Goal: Task Accomplishment & Management: Use online tool/utility

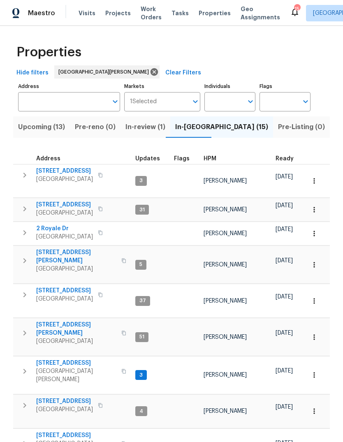
click at [112, 16] on span "Projects" at bounding box center [117, 13] width 25 height 8
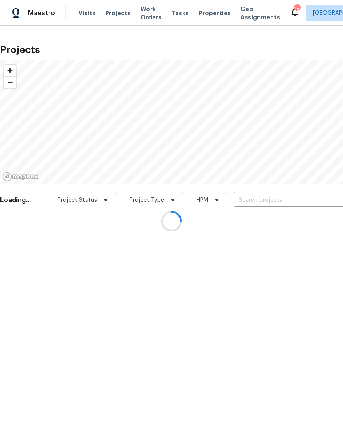
click at [279, 201] on div at bounding box center [171, 221] width 343 height 442
click at [274, 201] on div at bounding box center [171, 221] width 343 height 442
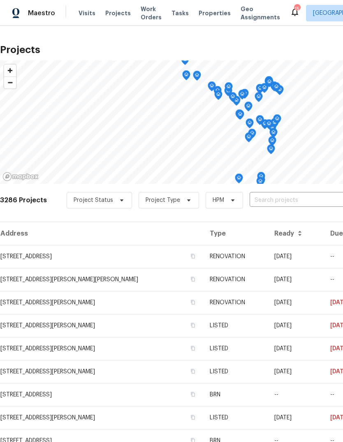
click at [286, 196] on input "text" at bounding box center [296, 200] width 94 height 13
type input "rosant"
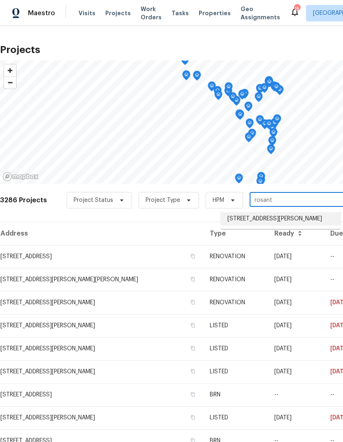
click at [286, 222] on li "[STREET_ADDRESS][PERSON_NAME]" at bounding box center [281, 219] width 120 height 14
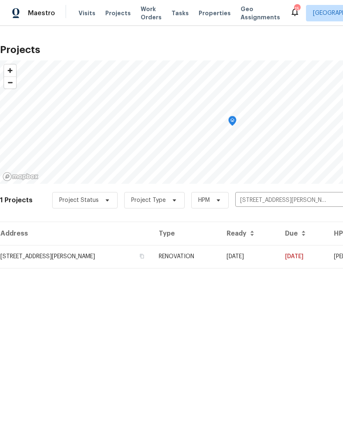
click at [210, 260] on td "RENOVATION" at bounding box center [186, 256] width 68 height 23
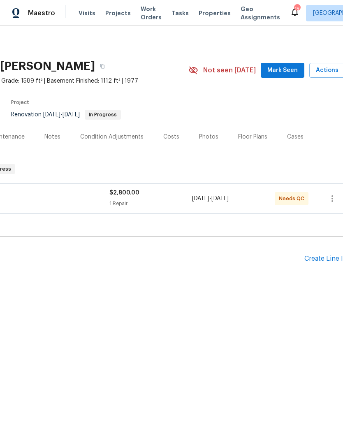
scroll to position [0, 109]
click at [251, 137] on div "Floor Plans" at bounding box center [253, 137] width 29 height 8
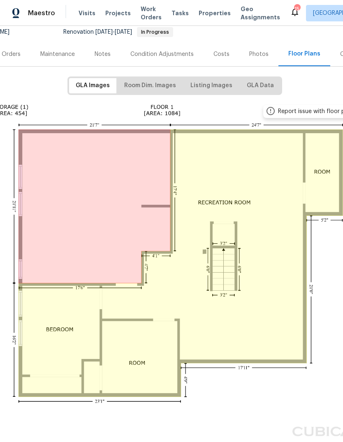
scroll to position [82, 58]
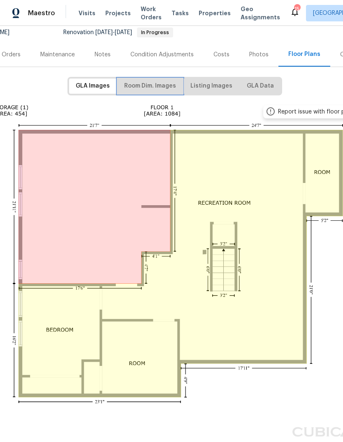
click at [166, 89] on span "Room Dim. Images" at bounding box center [150, 86] width 52 height 10
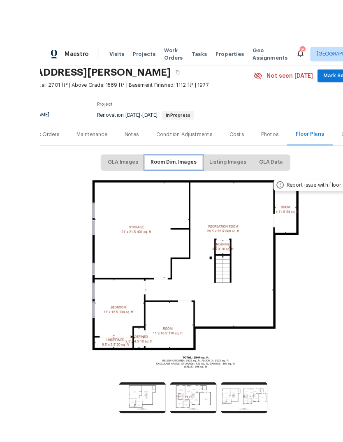
scroll to position [9, 0]
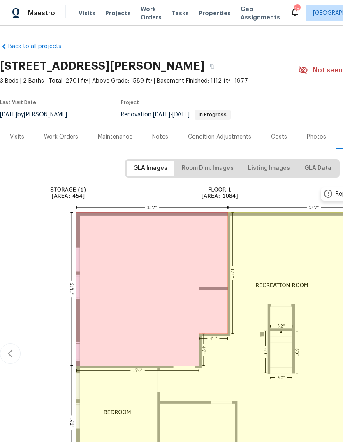
click at [235, 138] on div "Condition Adjustments" at bounding box center [219, 137] width 63 height 8
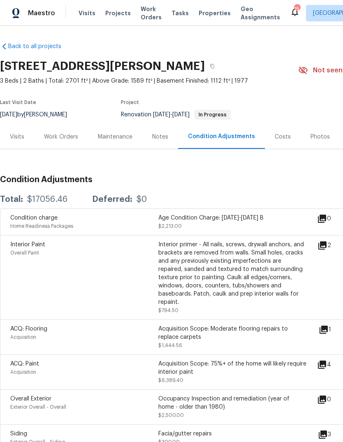
click at [282, 138] on div "Costs" at bounding box center [283, 137] width 16 height 8
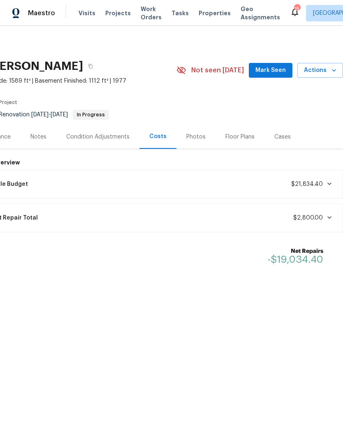
scroll to position [0, 122]
click at [279, 70] on span "Mark Seen" at bounding box center [270, 70] width 30 height 10
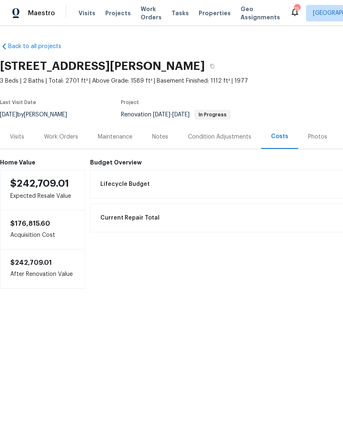
scroll to position [0, 0]
click at [67, 138] on div "Work Orders" at bounding box center [61, 137] width 34 height 8
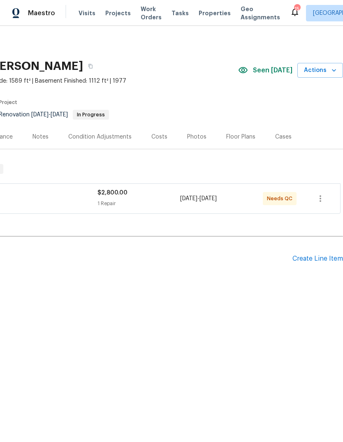
scroll to position [0, 122]
click at [314, 259] on div "Create Line Item" at bounding box center [317, 259] width 51 height 8
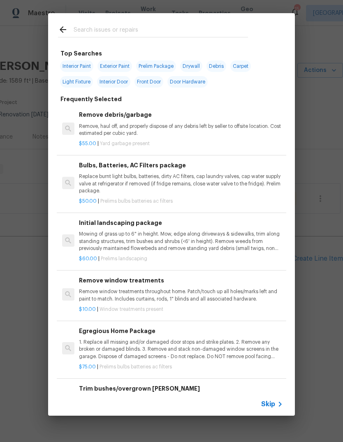
click at [277, 403] on icon at bounding box center [280, 404] width 10 height 10
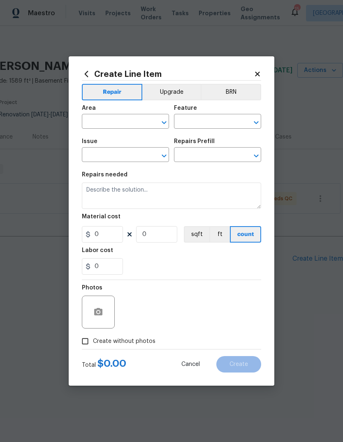
click at [123, 123] on input "text" at bounding box center [114, 122] width 64 height 13
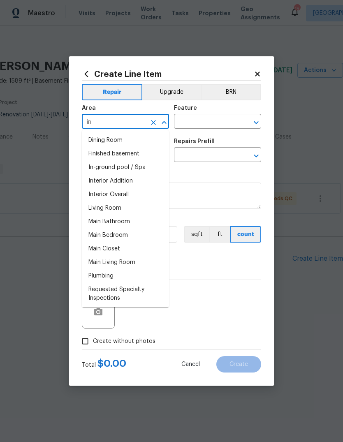
type input "i"
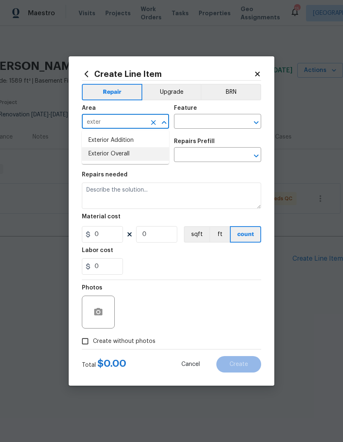
click at [142, 157] on li "Exterior Overall" at bounding box center [125, 154] width 87 height 14
type input "Exterior Overall"
click at [215, 123] on input "text" at bounding box center [206, 122] width 64 height 13
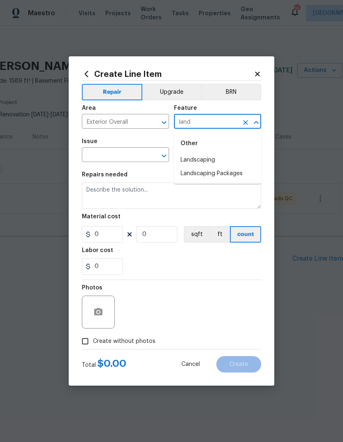
click at [242, 174] on li "Landscaping Packages" at bounding box center [217, 174] width 87 height 14
type input "Landscaping Packages"
click at [134, 151] on input "text" at bounding box center [114, 155] width 64 height 13
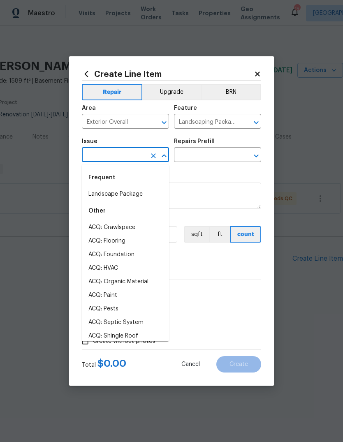
click at [152, 193] on li "Landscape Package" at bounding box center [125, 194] width 87 height 14
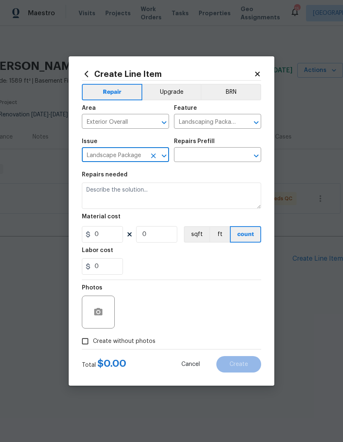
type input "Landscape Package"
click at [209, 153] on input "text" at bounding box center [206, 155] width 64 height 13
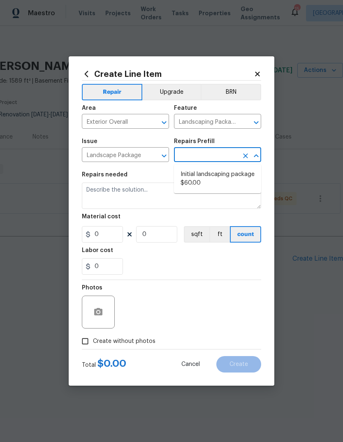
click at [210, 180] on li "Initial landscaping package $60.00" at bounding box center [217, 179] width 87 height 22
type input "Initial landscaping package $60.00"
type input "Home Readiness Packages"
type textarea "Mowing of grass up to 6" in height. Mow, edge along driveways & sidewalks, trim…"
type input "1"
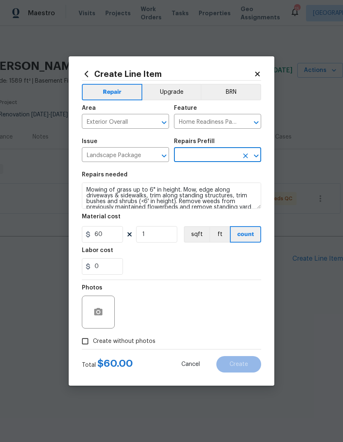
type input "Initial landscaping package $60.00"
type input "60"
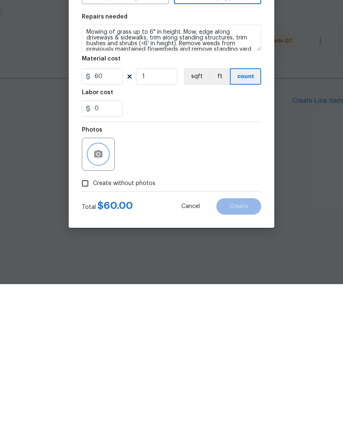
click at [97, 302] on button "button" at bounding box center [98, 312] width 20 height 20
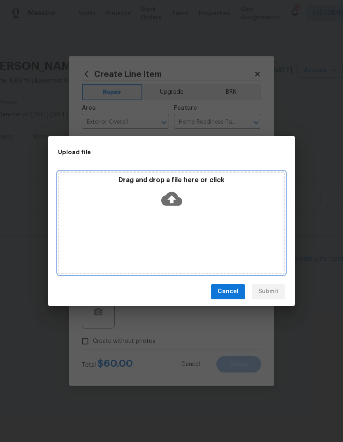
click at [168, 199] on icon at bounding box center [171, 198] width 21 height 21
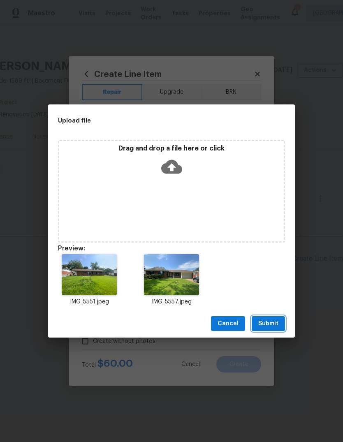
click at [276, 326] on span "Submit" at bounding box center [268, 324] width 20 height 10
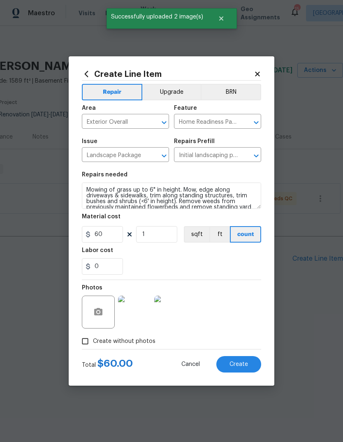
click at [243, 366] on span "Create" at bounding box center [238, 364] width 18 height 6
type input "0"
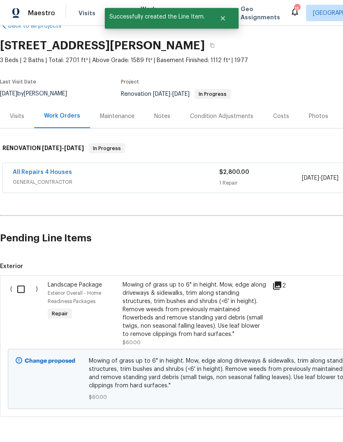
scroll to position [31, 0]
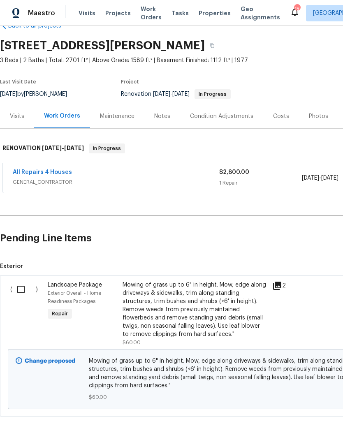
click at [23, 281] on input "checkbox" at bounding box center [23, 289] width 23 height 17
checkbox input "true"
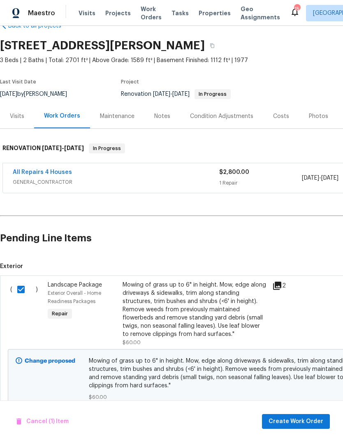
click at [306, 422] on span "Create Work Order" at bounding box center [295, 421] width 55 height 10
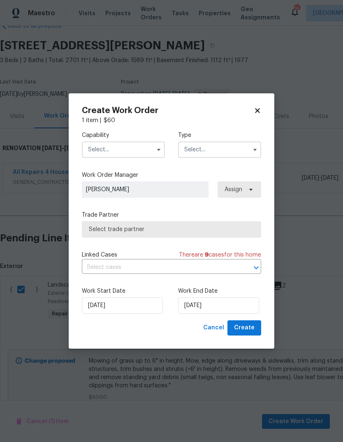
click at [135, 153] on input "text" at bounding box center [123, 149] width 83 height 16
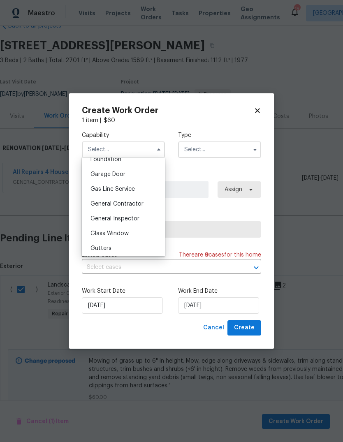
scroll to position [355, 0]
click at [147, 211] on div "General Contractor" at bounding box center [123, 204] width 79 height 15
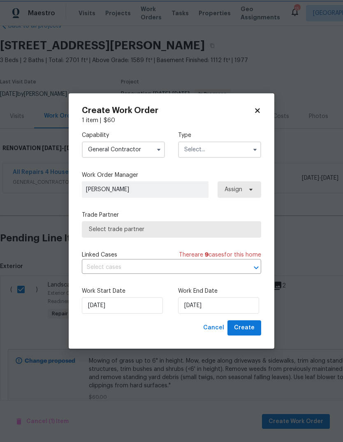
type input "General Contractor"
click at [227, 148] on input "text" at bounding box center [219, 149] width 83 height 16
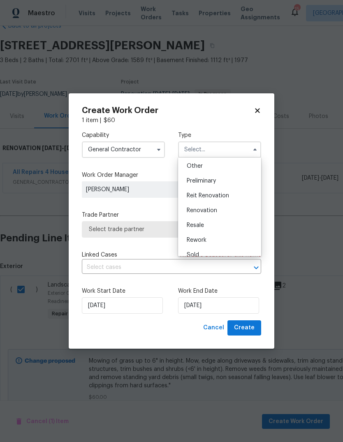
scroll to position [162, 0]
click at [233, 208] on div "Renovation" at bounding box center [219, 211] width 79 height 15
type input "Renovation"
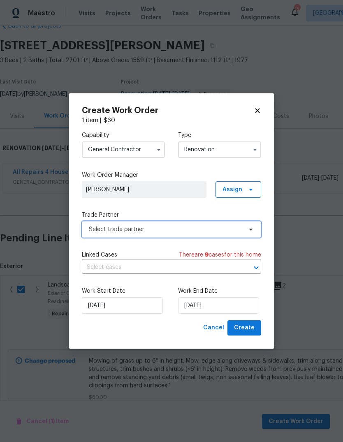
click at [195, 230] on span "Select trade partner" at bounding box center [165, 229] width 153 height 8
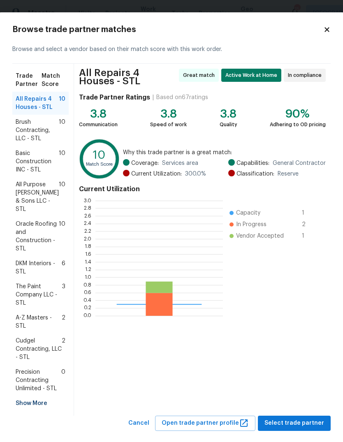
scroll to position [115, 127]
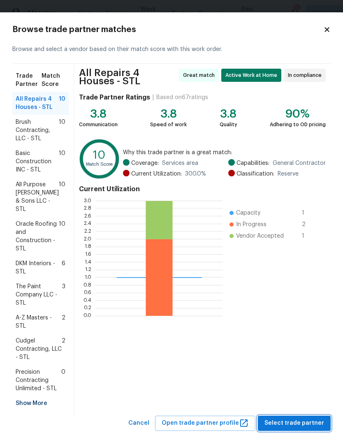
click at [308, 418] on span "Select trade partner" at bounding box center [294, 423] width 60 height 10
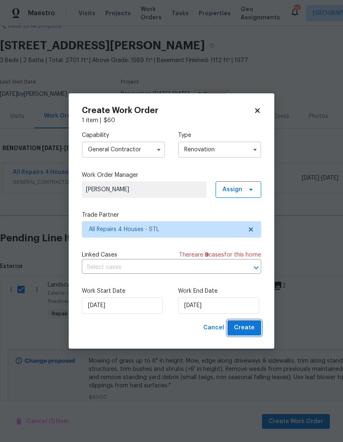
click at [255, 329] on button "Create" at bounding box center [244, 327] width 34 height 15
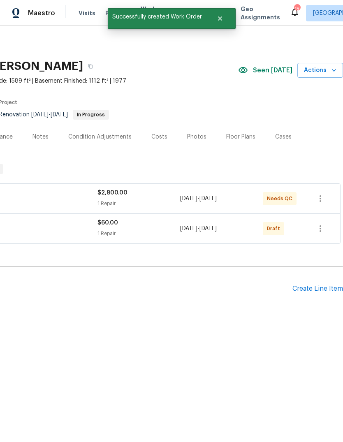
scroll to position [0, 122]
click at [318, 232] on icon "button" at bounding box center [320, 229] width 10 height 10
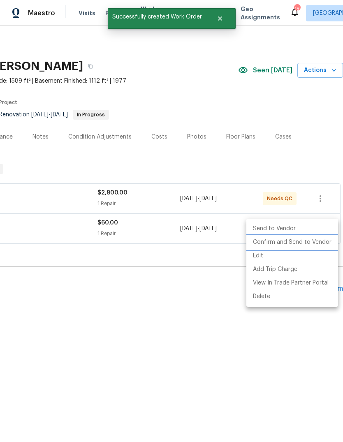
click at [303, 245] on li "Confirm and Send to Vendor" at bounding box center [292, 243] width 92 height 14
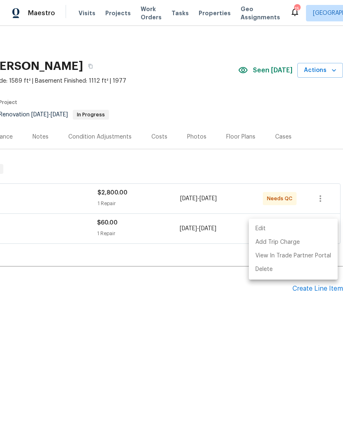
click at [230, 337] on div at bounding box center [171, 221] width 343 height 442
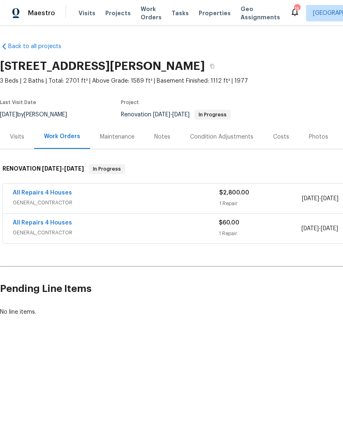
scroll to position [0, 0]
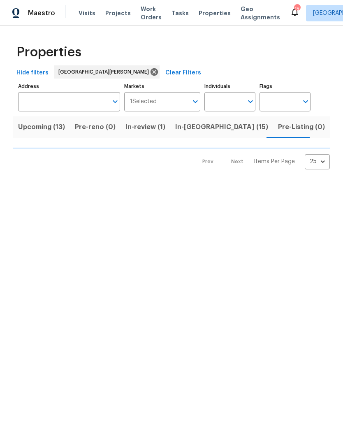
click at [87, 12] on span "Visits" at bounding box center [87, 13] width 17 height 8
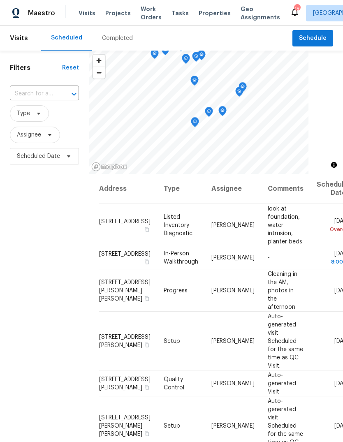
click at [119, 37] on div "Completed" at bounding box center [117, 38] width 31 height 8
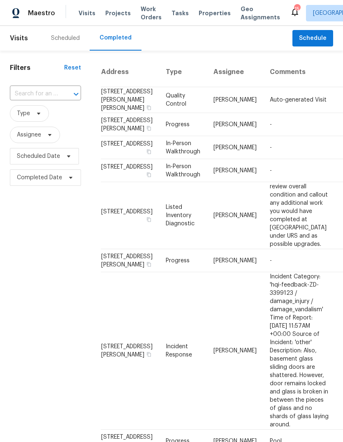
click at [88, 11] on span "Visits" at bounding box center [87, 13] width 17 height 8
